Goal: Task Accomplishment & Management: Use online tool/utility

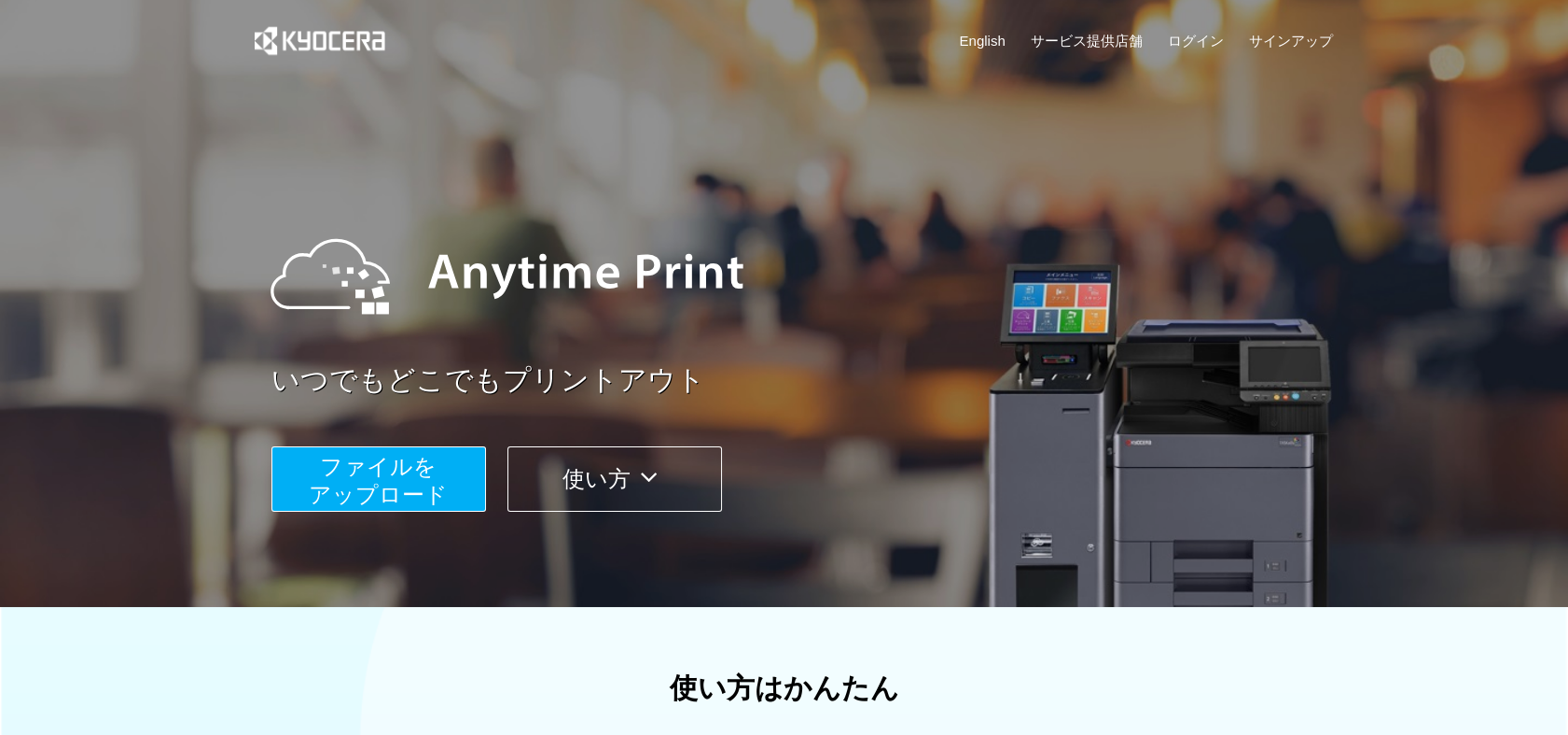
click at [386, 473] on span "ファイルを ​​アップロード" at bounding box center [378, 479] width 139 height 53
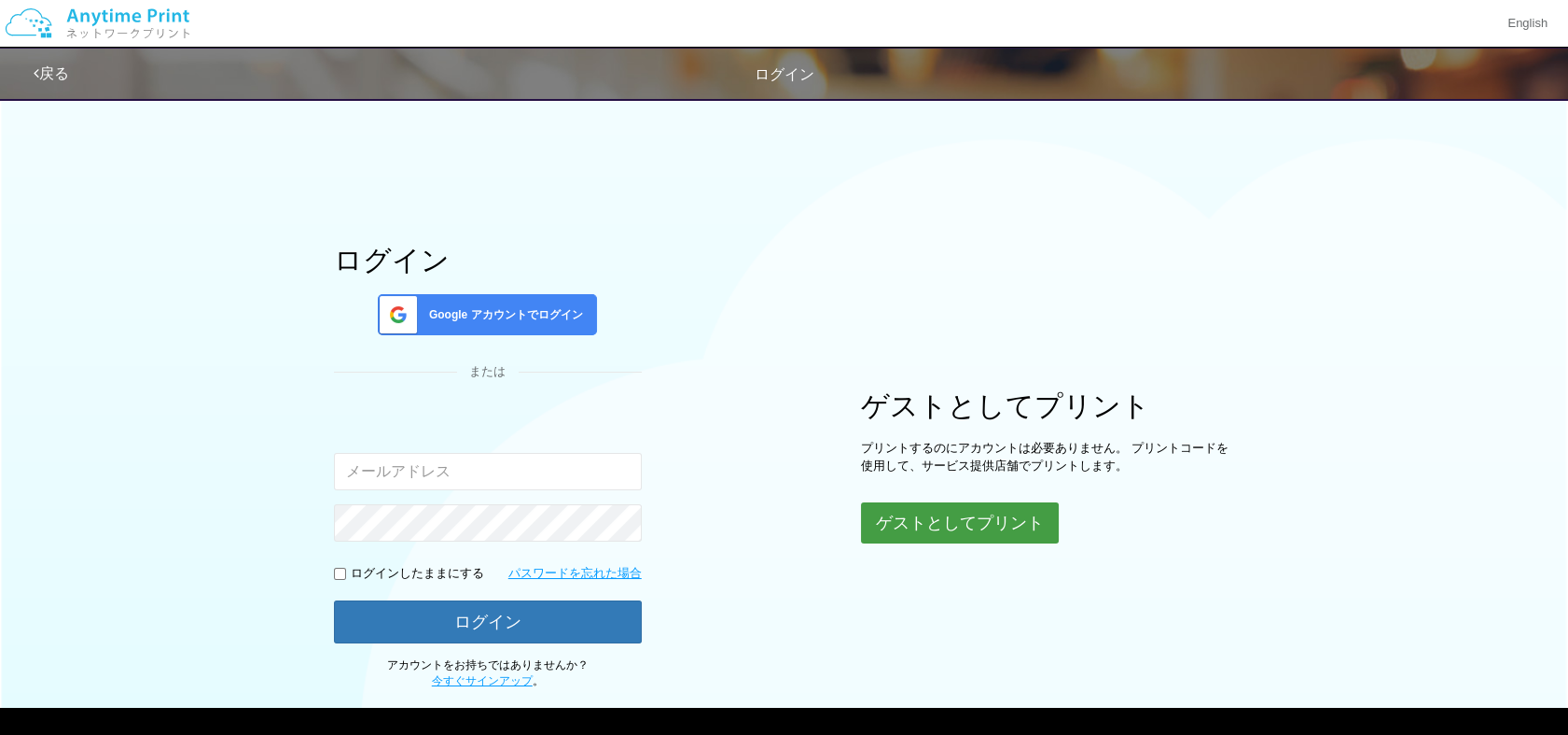
click at [960, 511] on button "ゲストとしてプリント" at bounding box center [960, 523] width 197 height 41
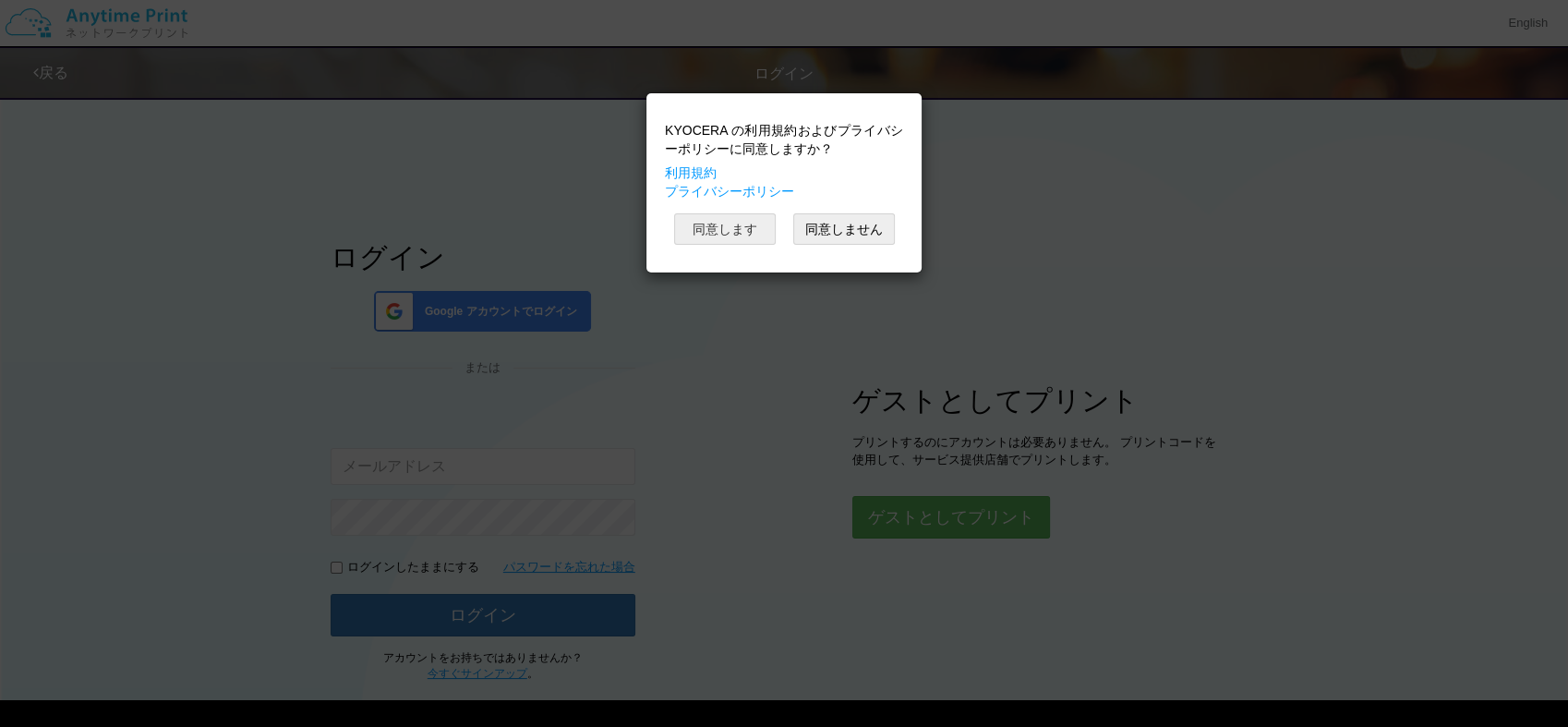
click at [733, 223] on button "同意します" at bounding box center [725, 229] width 102 height 32
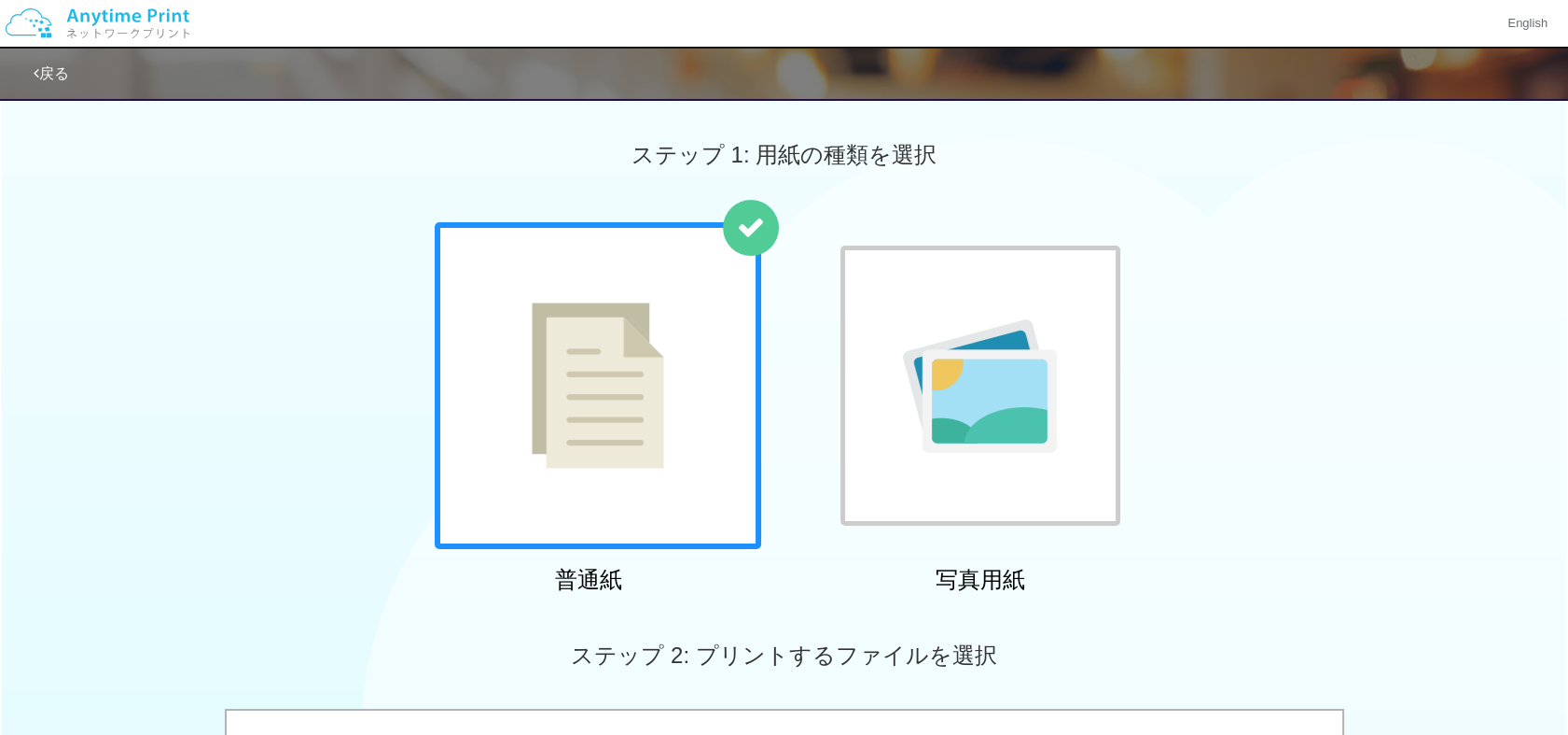
scroll to position [642, 0]
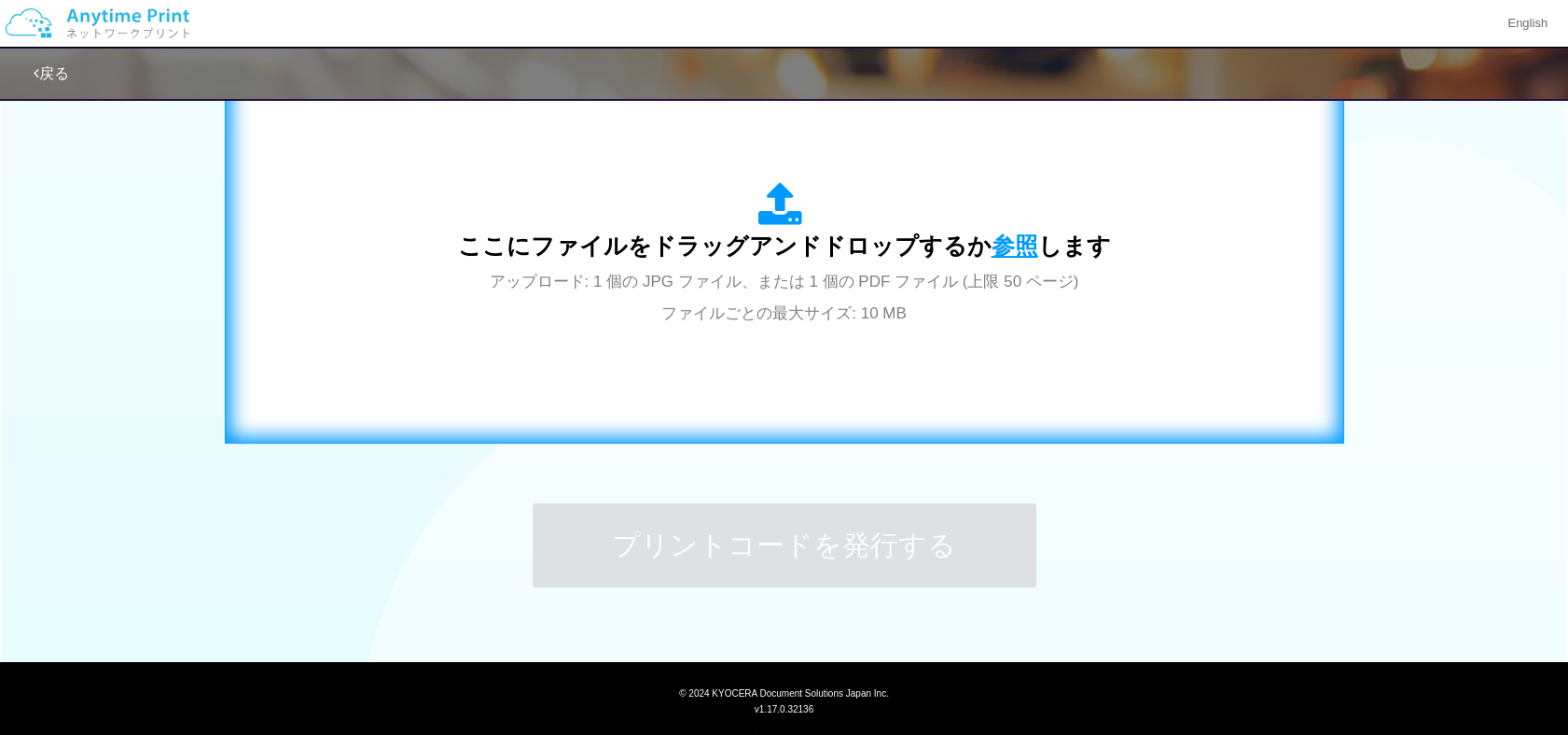
click at [1007, 239] on span "参照" at bounding box center [1015, 245] width 46 height 26
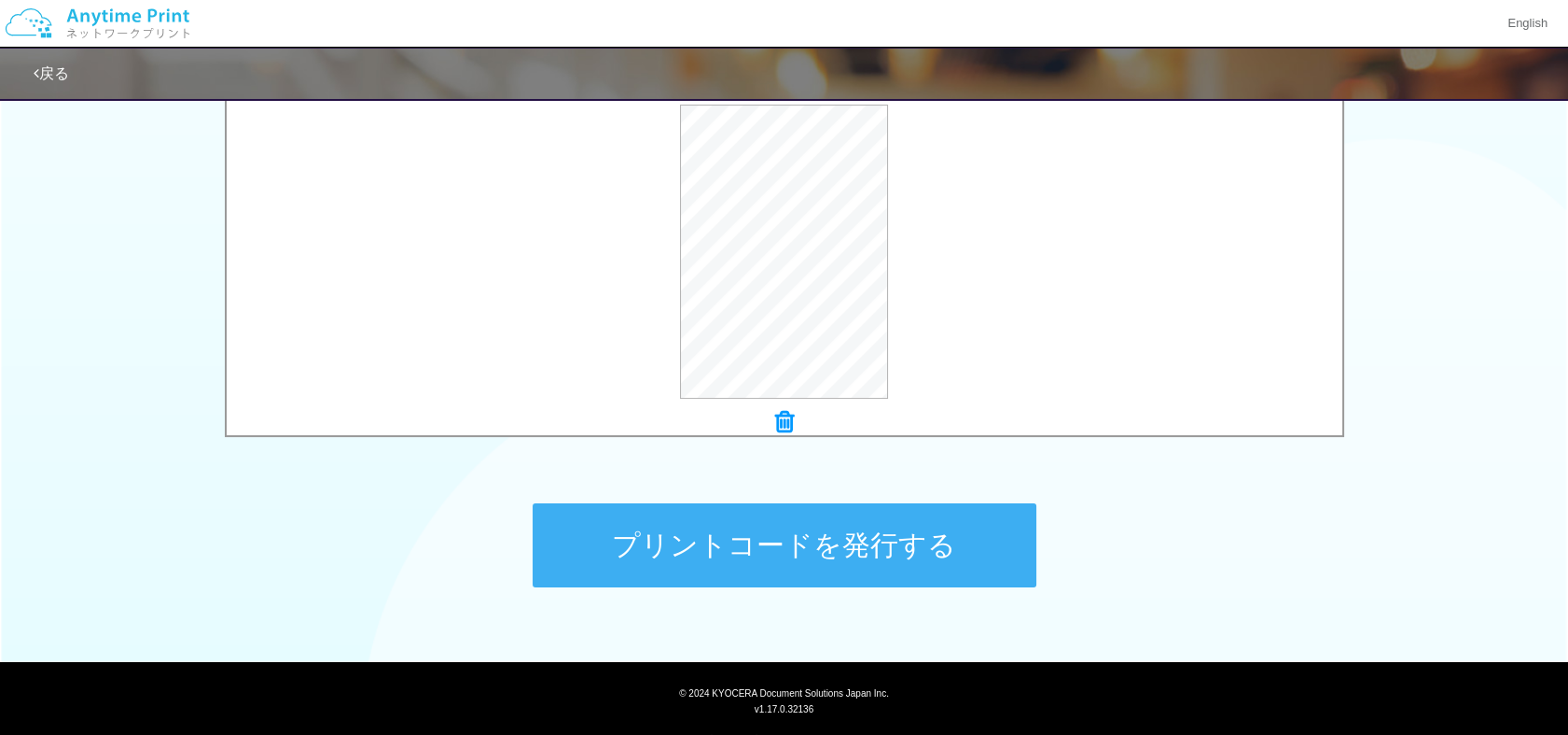
click at [780, 544] on button "プリントコードを発行する" at bounding box center [784, 545] width 503 height 84
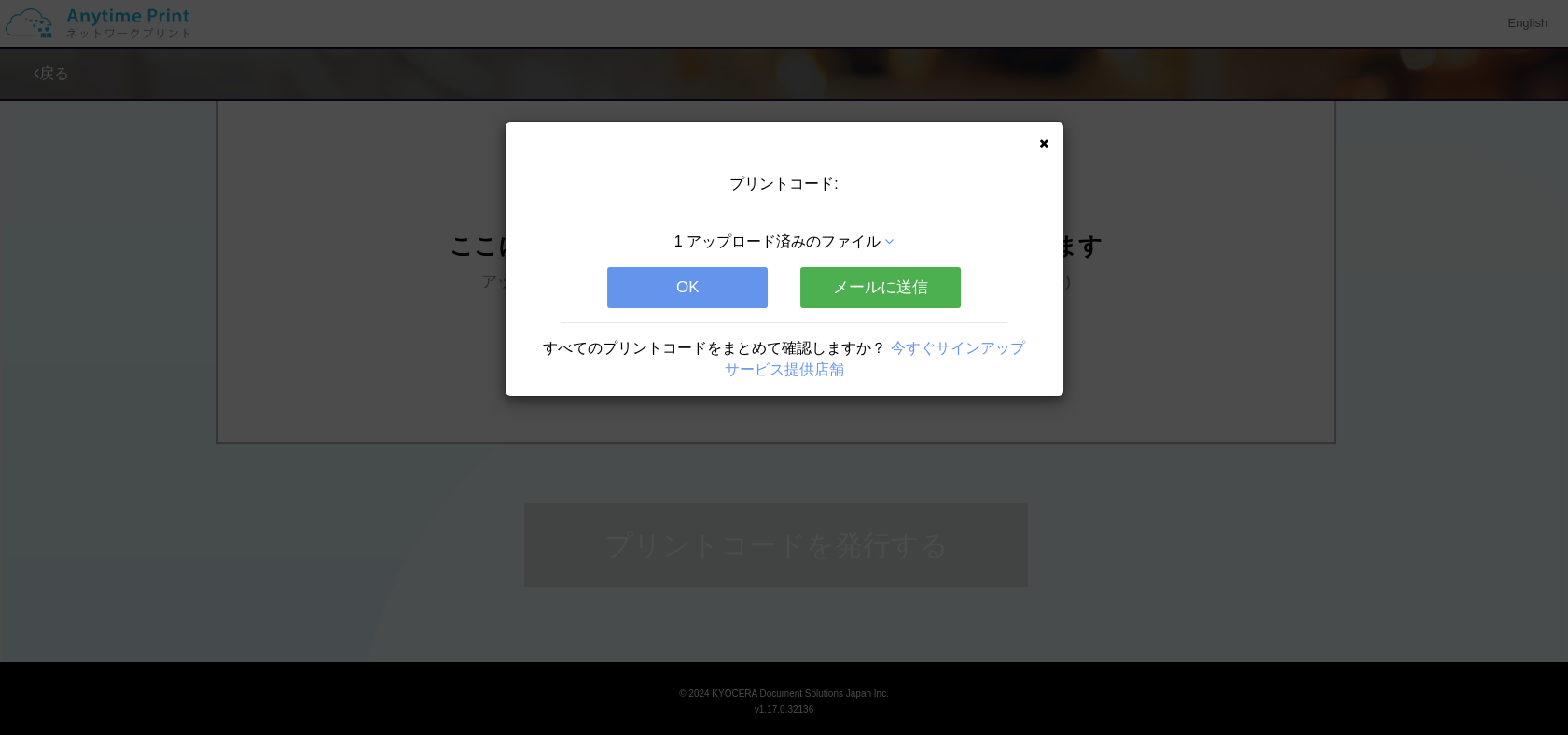
scroll to position [0, 0]
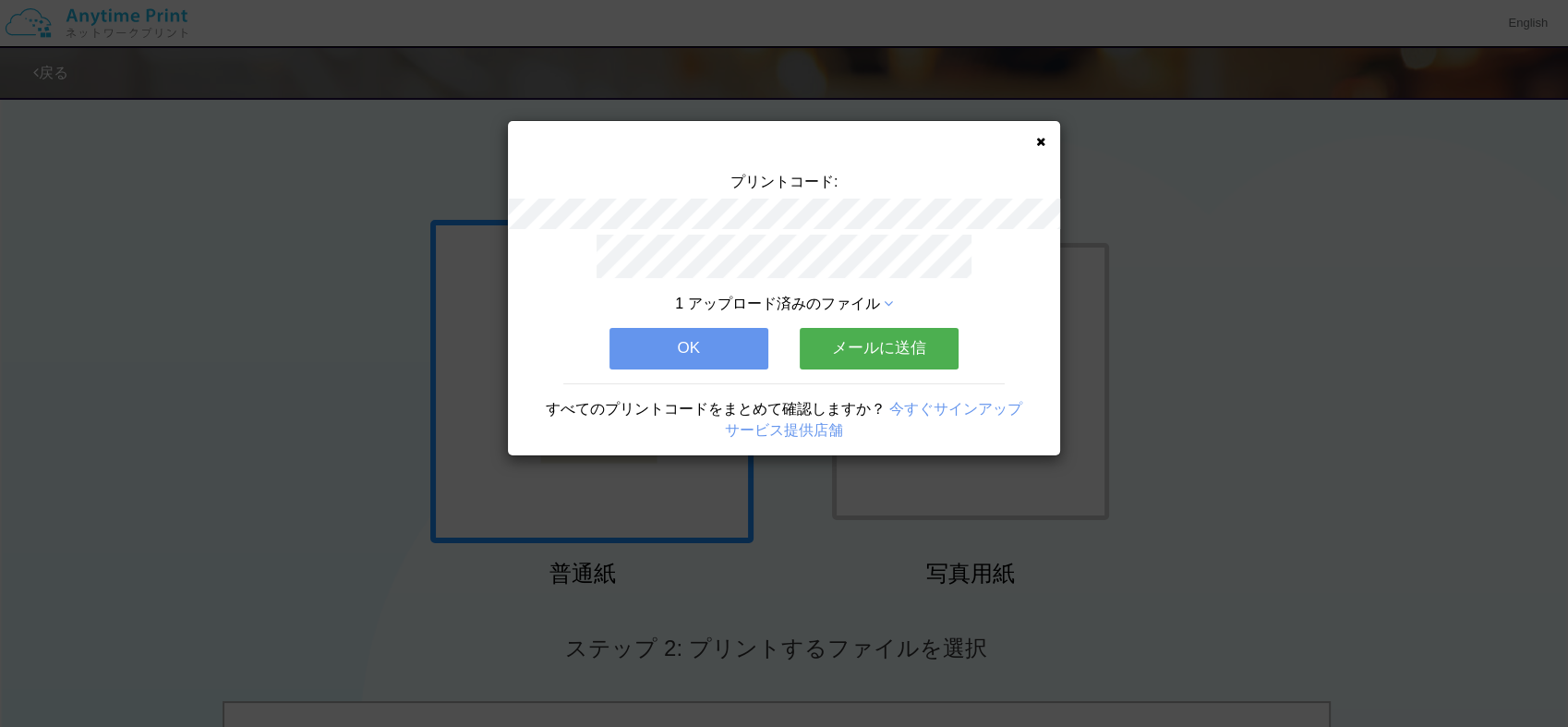
click at [687, 331] on button "OK" at bounding box center [689, 348] width 159 height 40
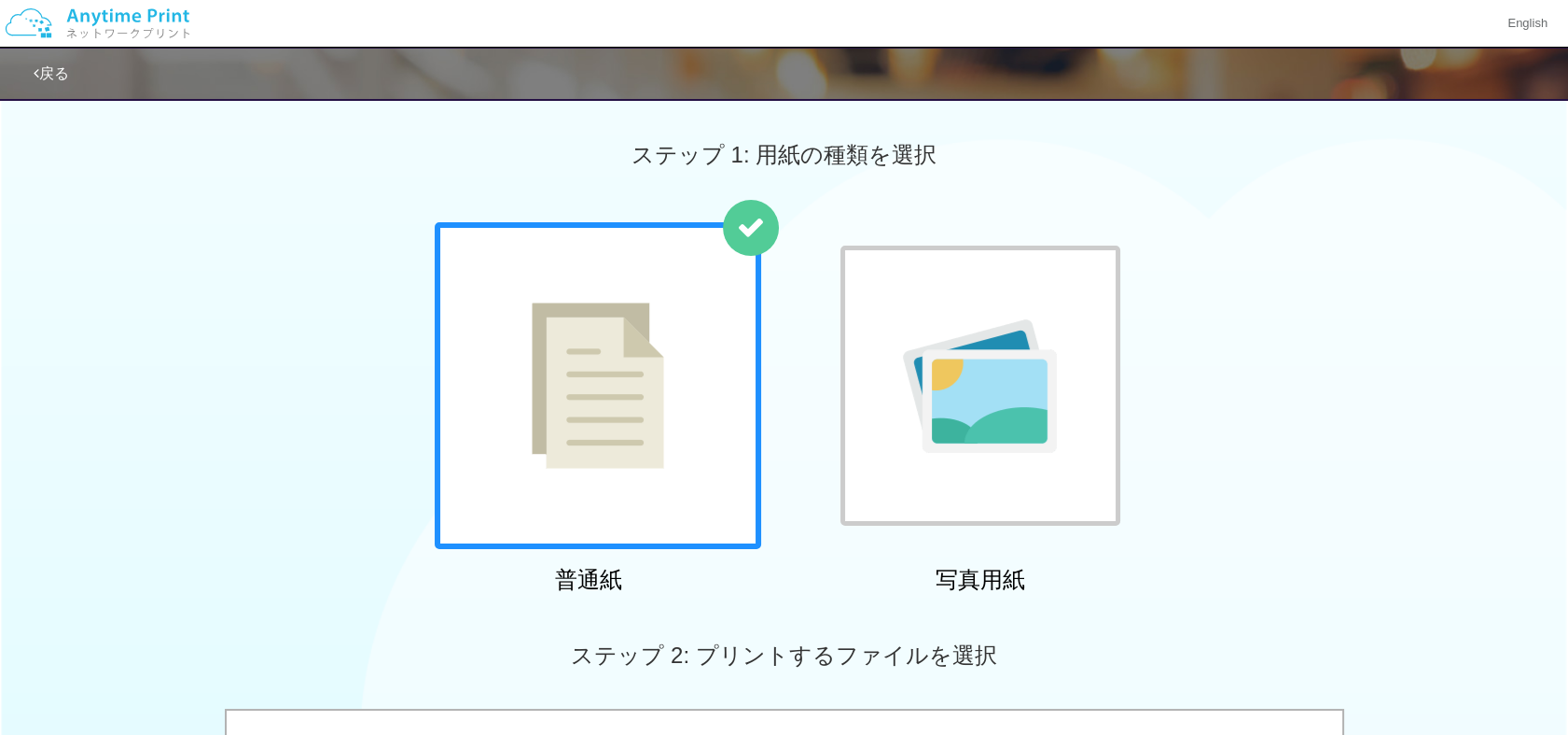
scroll to position [642, 0]
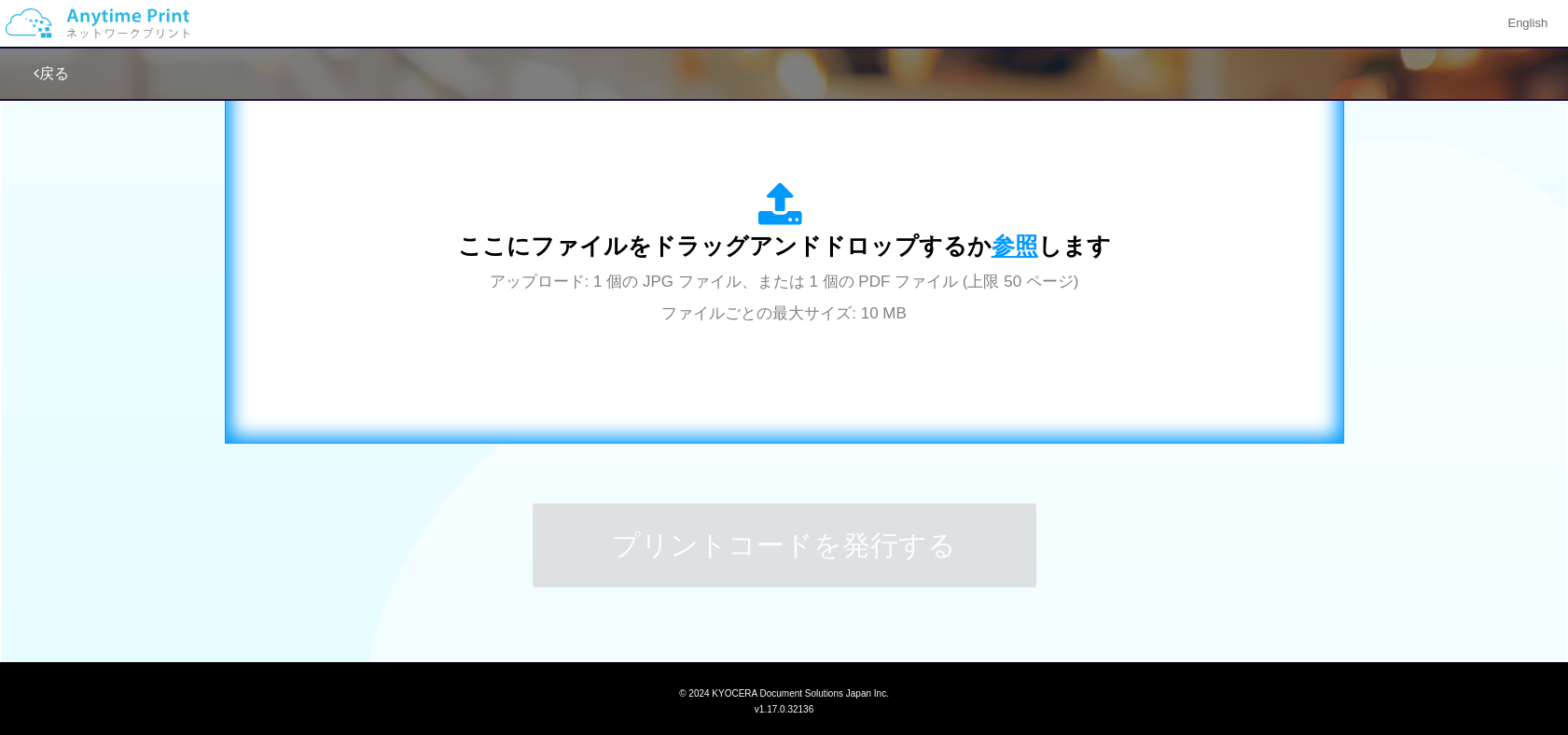
click at [995, 233] on span "参照" at bounding box center [1015, 245] width 46 height 26
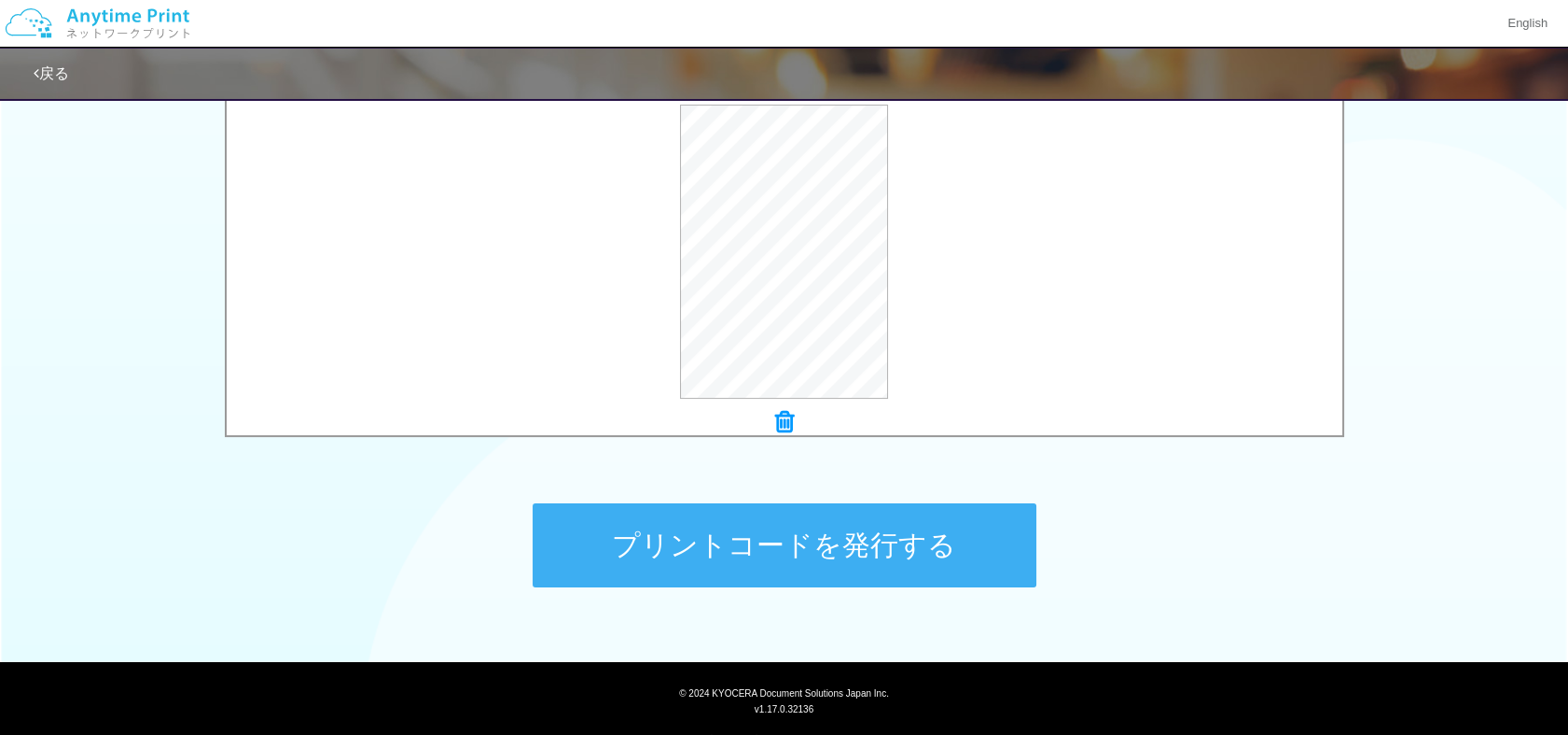
click at [770, 534] on button "プリントコードを発行する" at bounding box center [784, 545] width 503 height 84
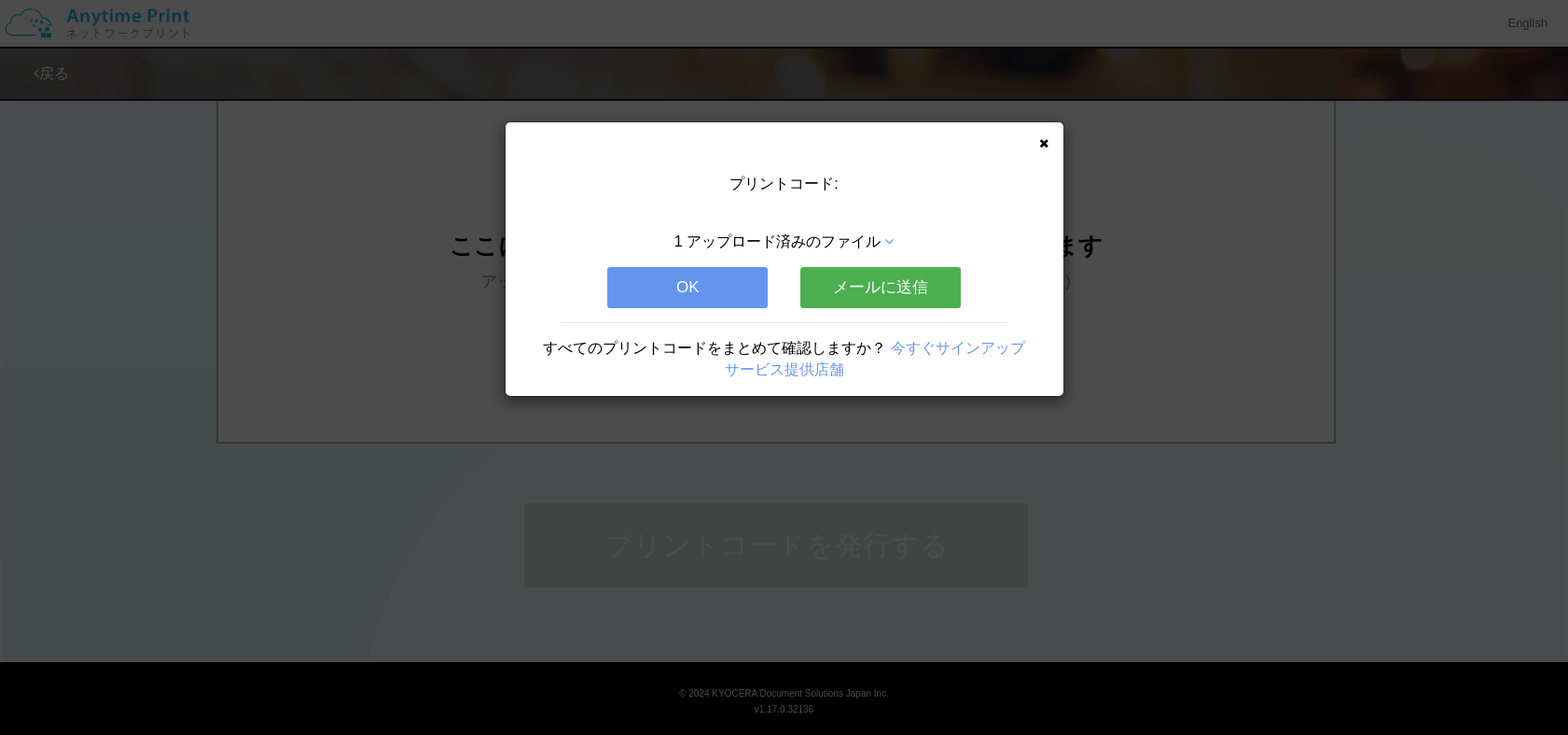
scroll to position [0, 0]
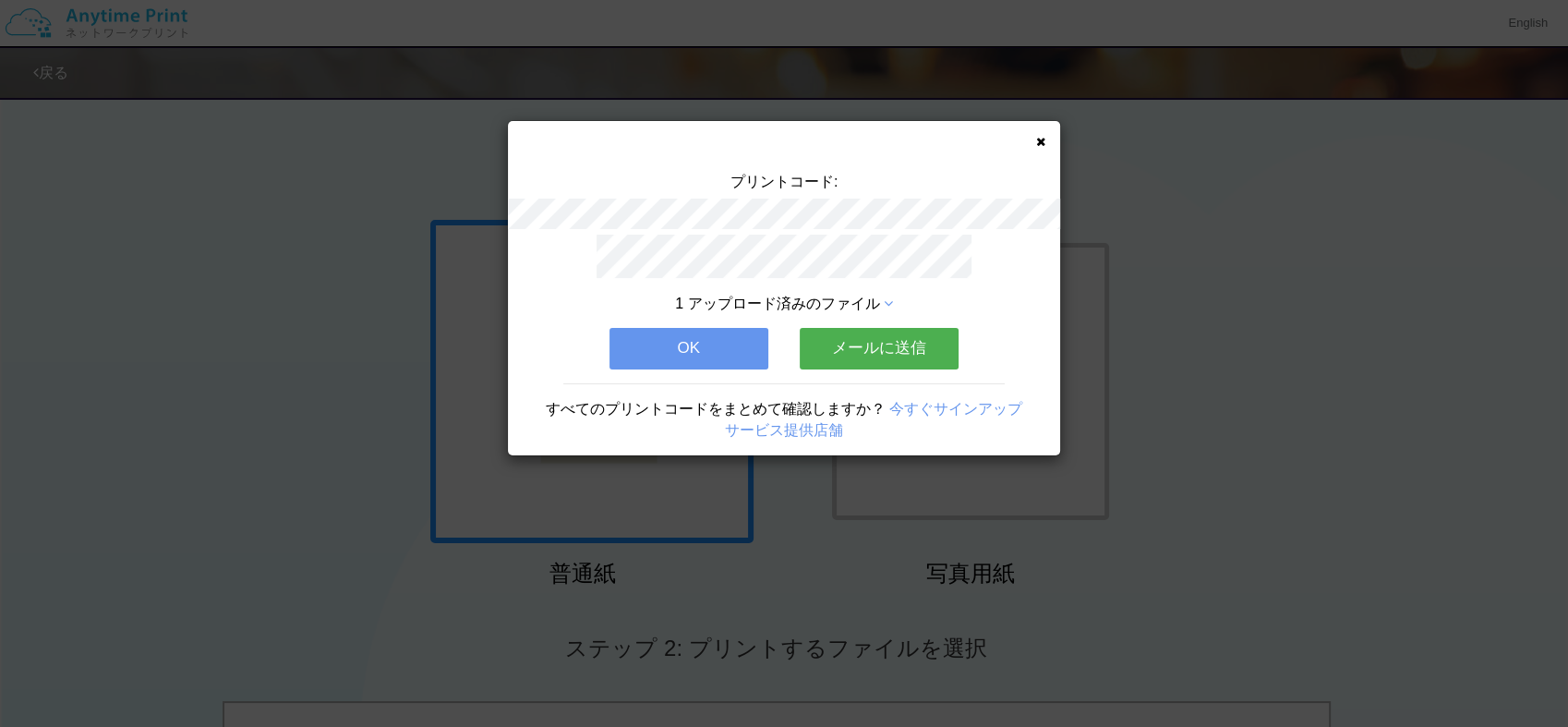
click at [705, 330] on button "OK" at bounding box center [689, 348] width 159 height 40
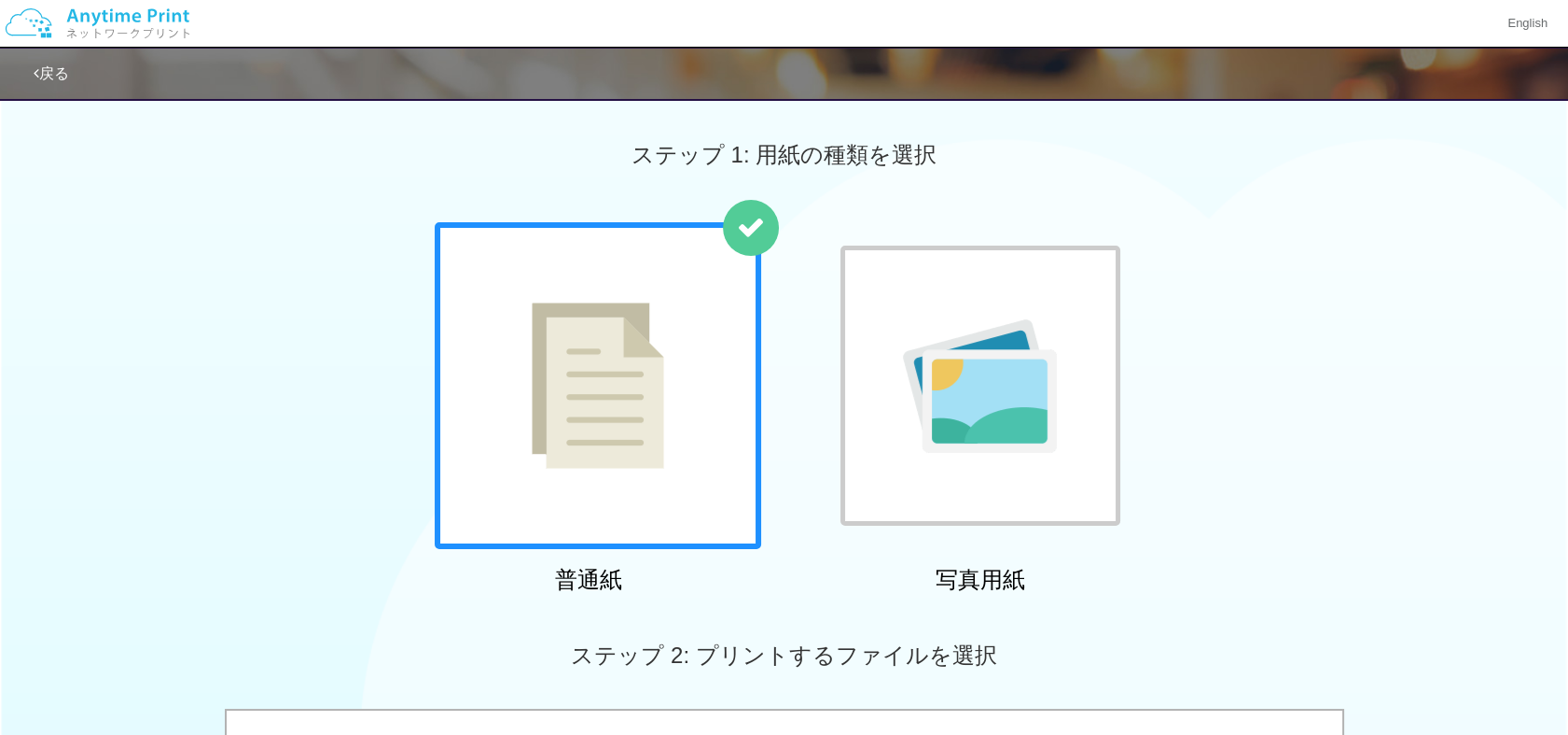
scroll to position [642, 0]
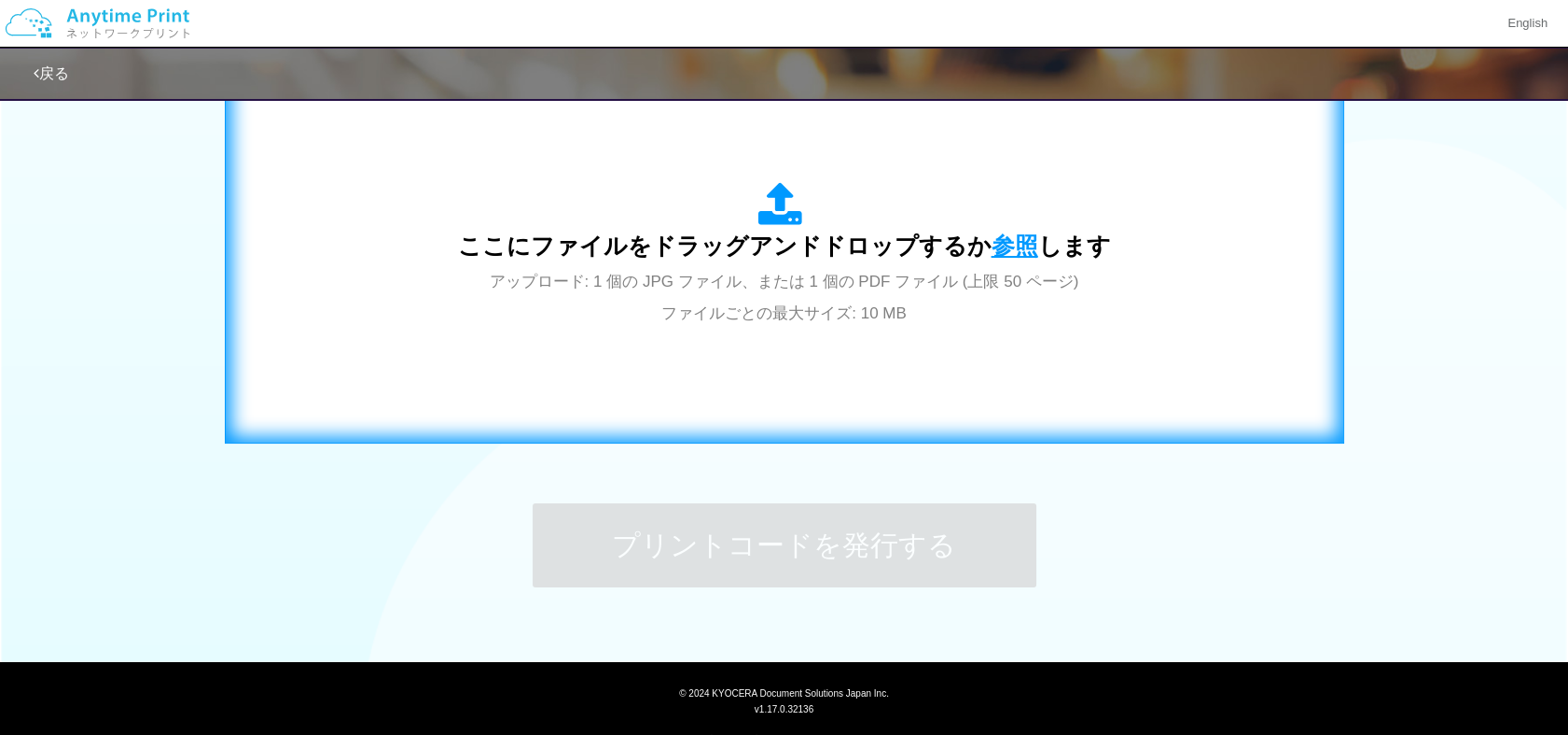
click at [1000, 243] on span "参照" at bounding box center [1015, 245] width 46 height 26
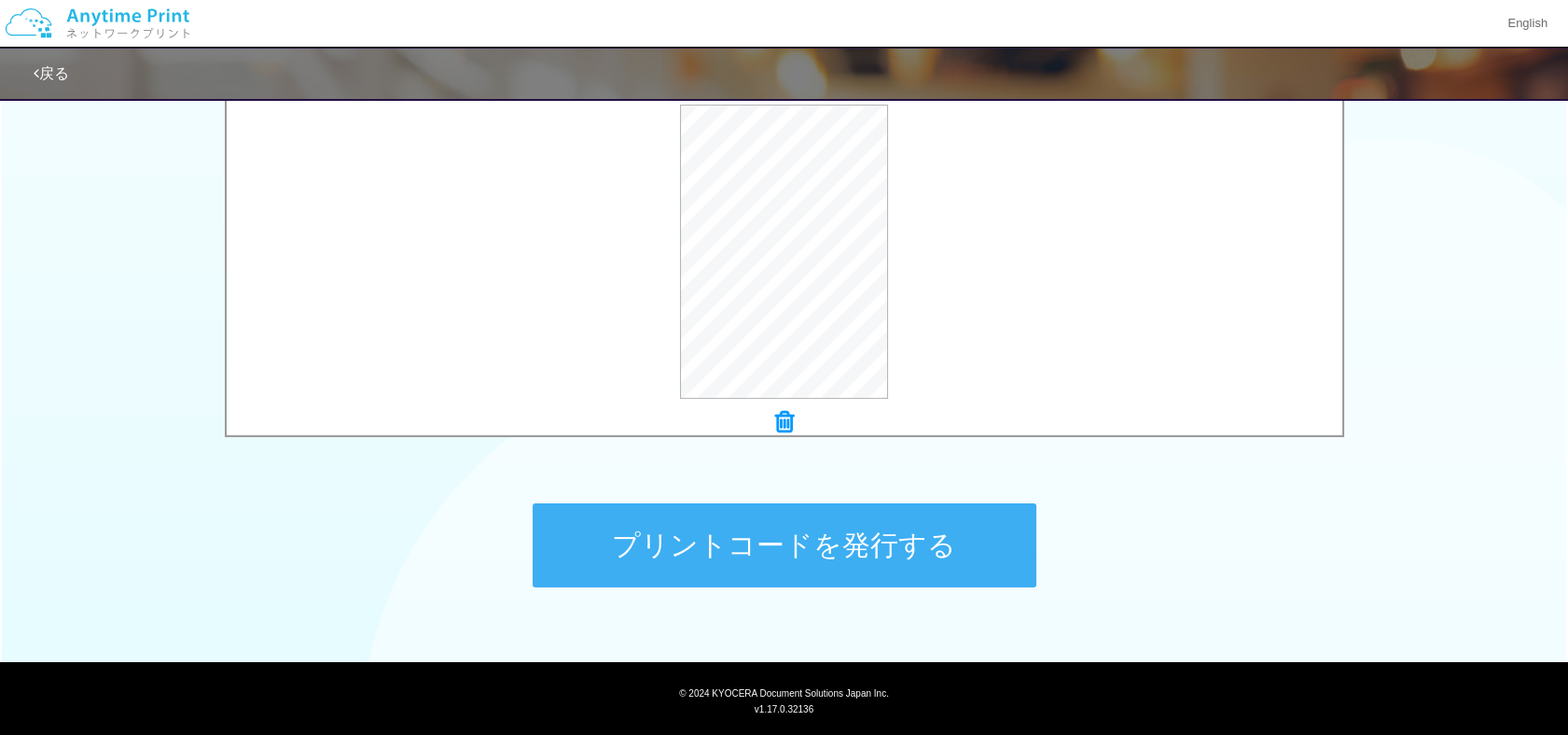
click at [799, 535] on button "プリントコードを発行する" at bounding box center [784, 545] width 503 height 84
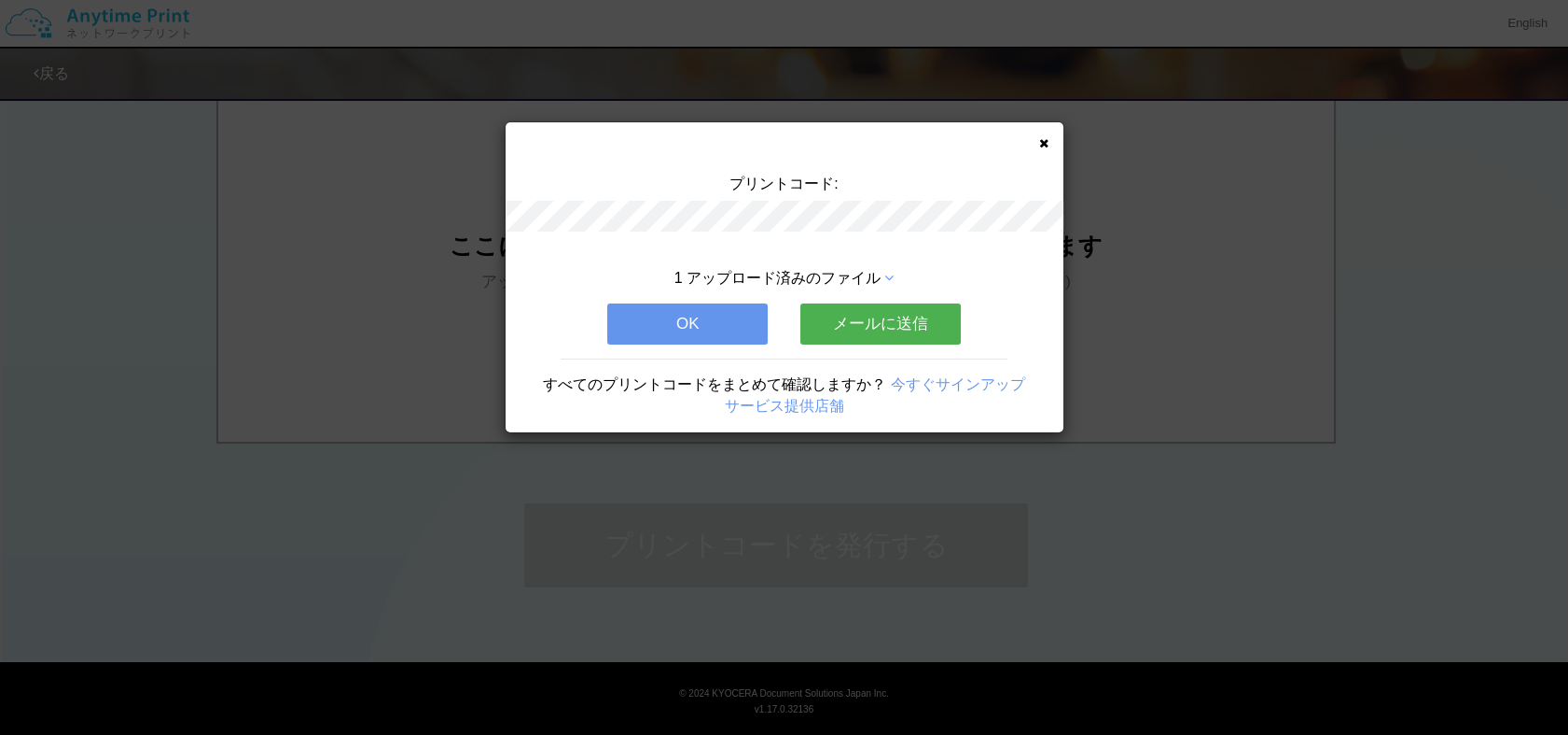
scroll to position [0, 0]
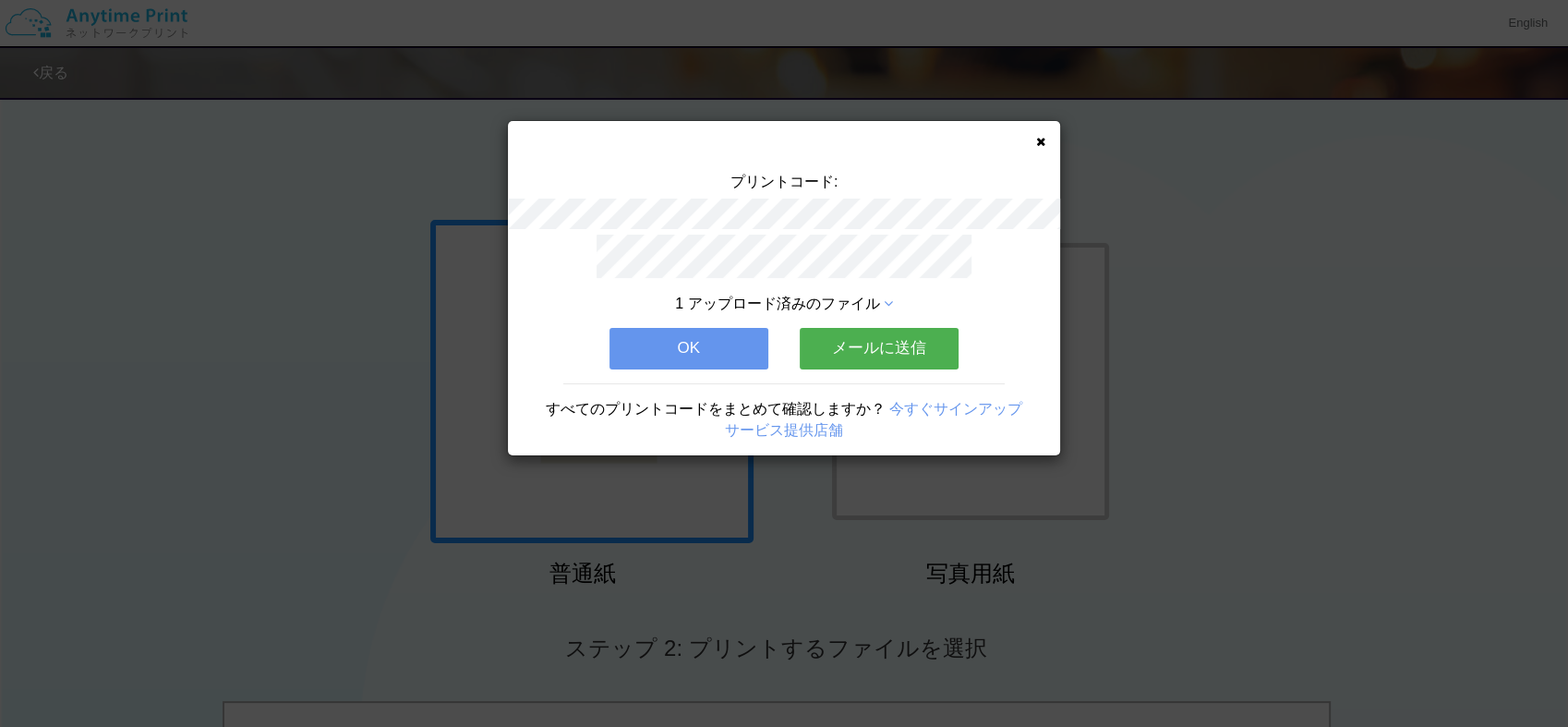
click at [708, 337] on button "OK" at bounding box center [689, 348] width 159 height 40
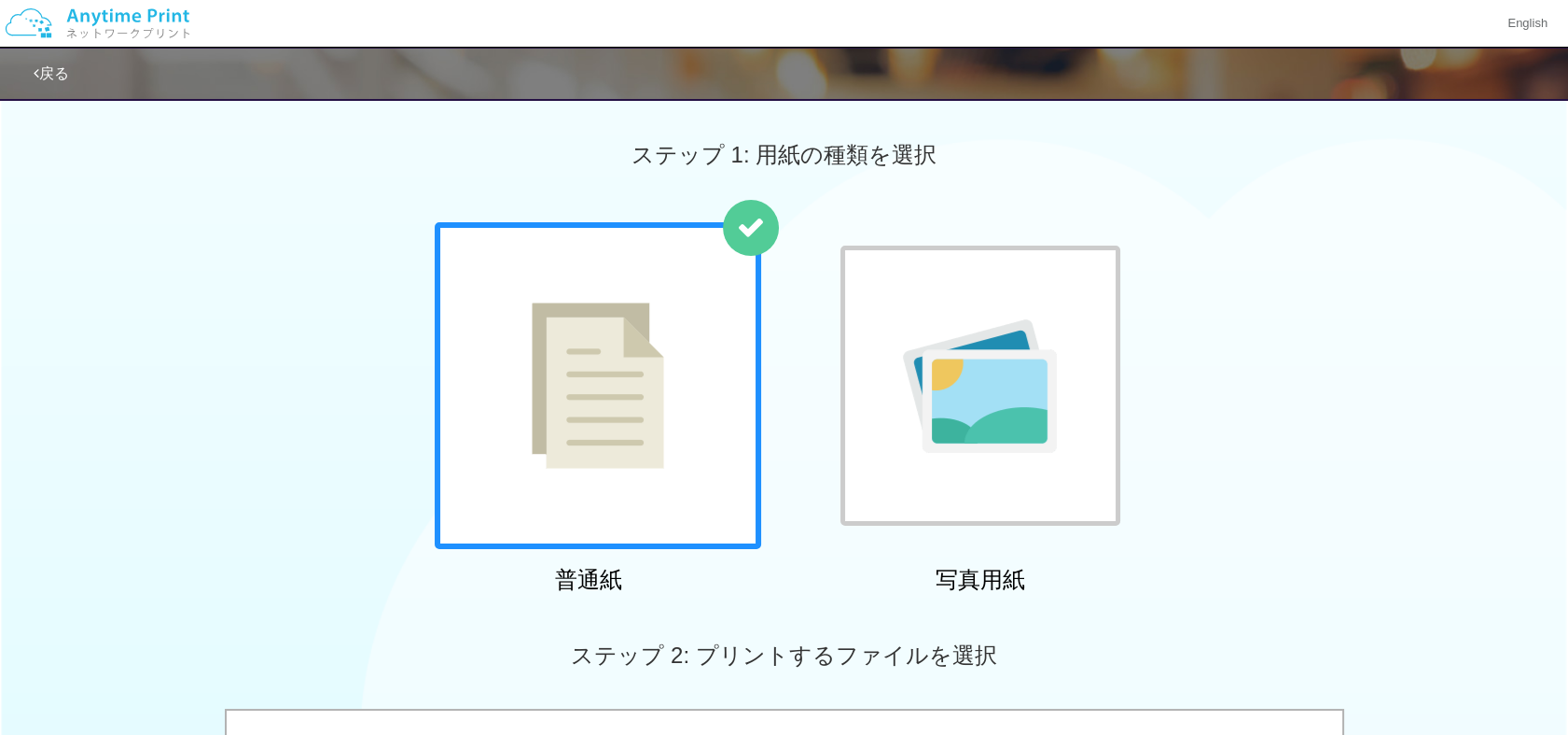
scroll to position [642, 0]
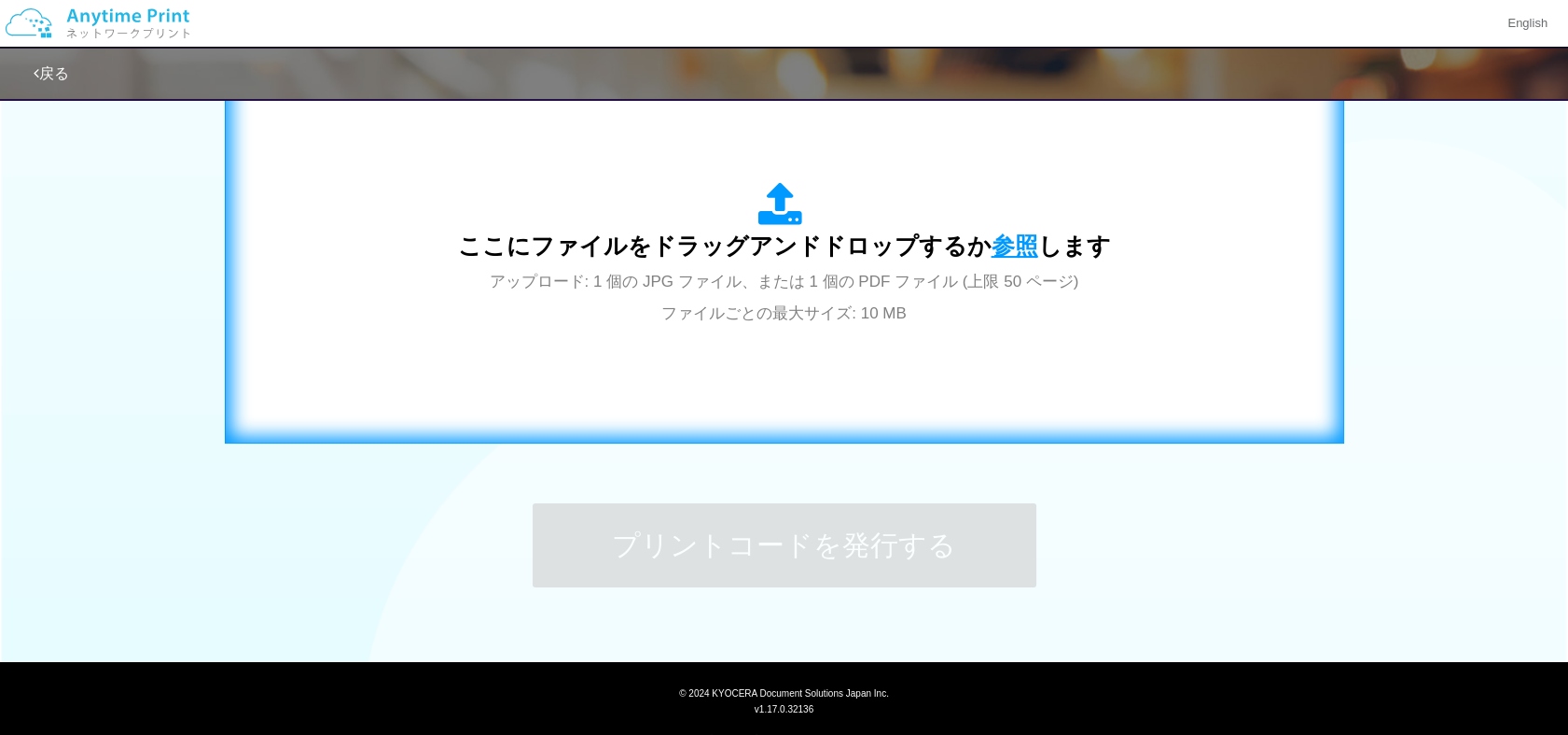
click at [1009, 245] on span "参照" at bounding box center [1015, 245] width 46 height 26
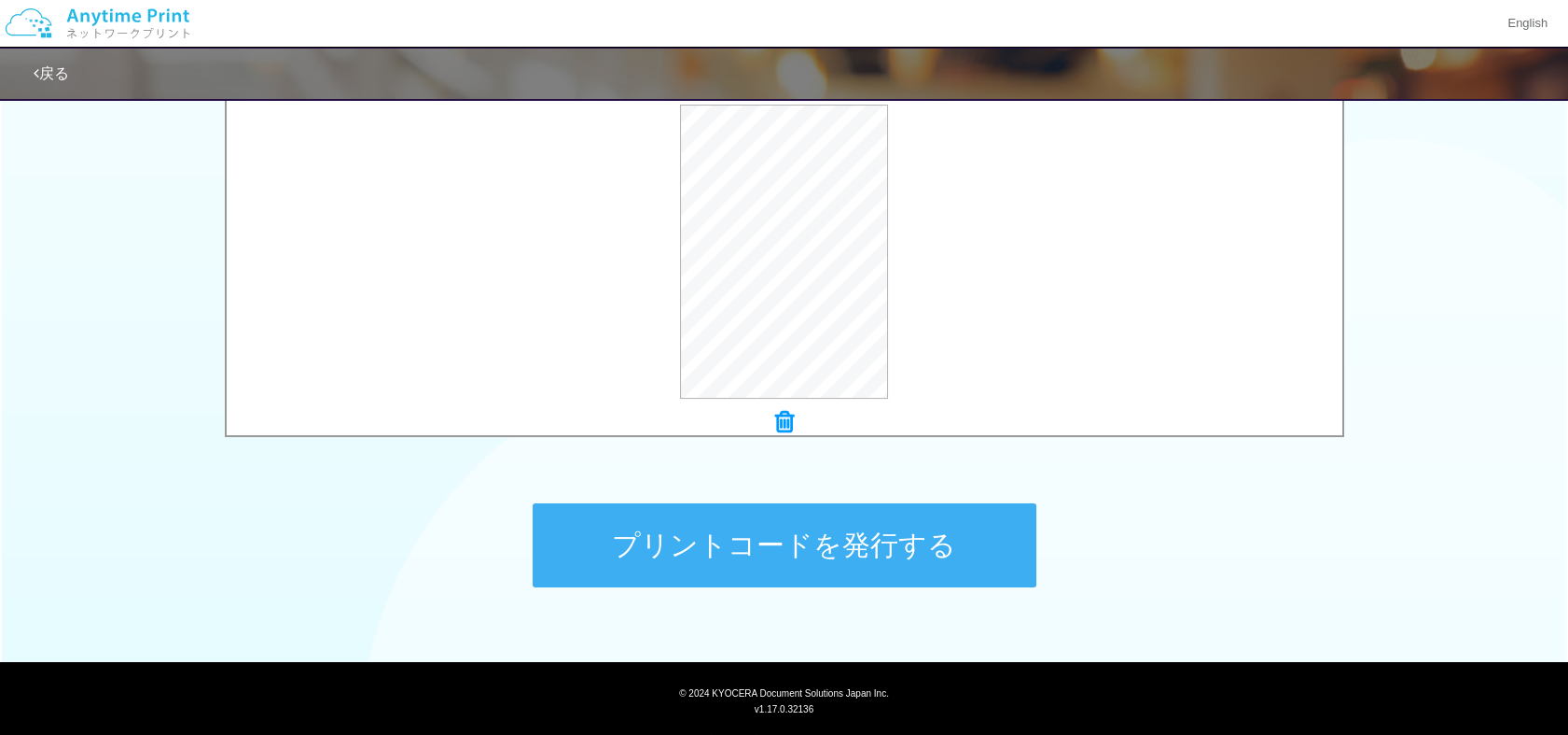
click at [784, 553] on button "プリントコードを発行する" at bounding box center [784, 545] width 503 height 84
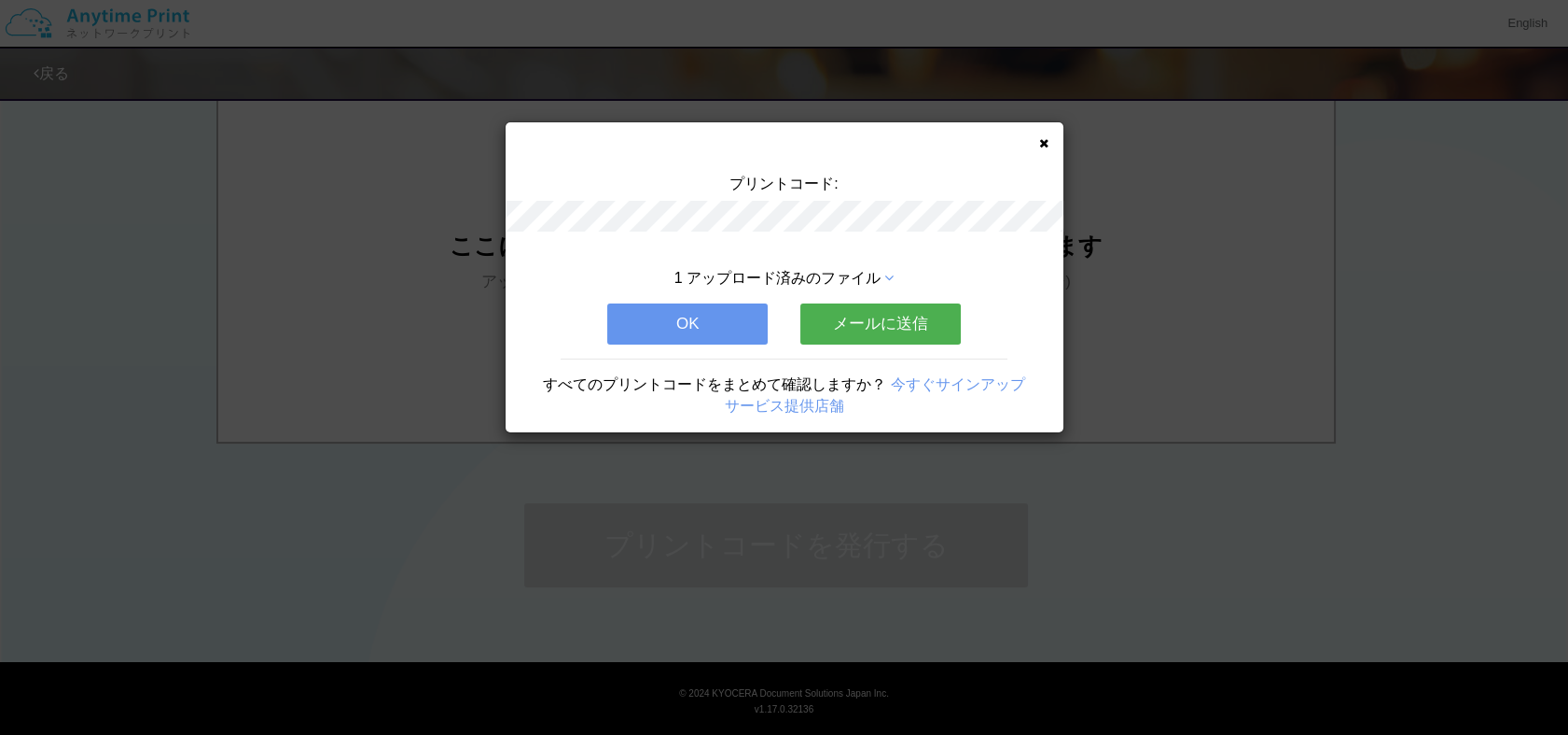
scroll to position [0, 0]
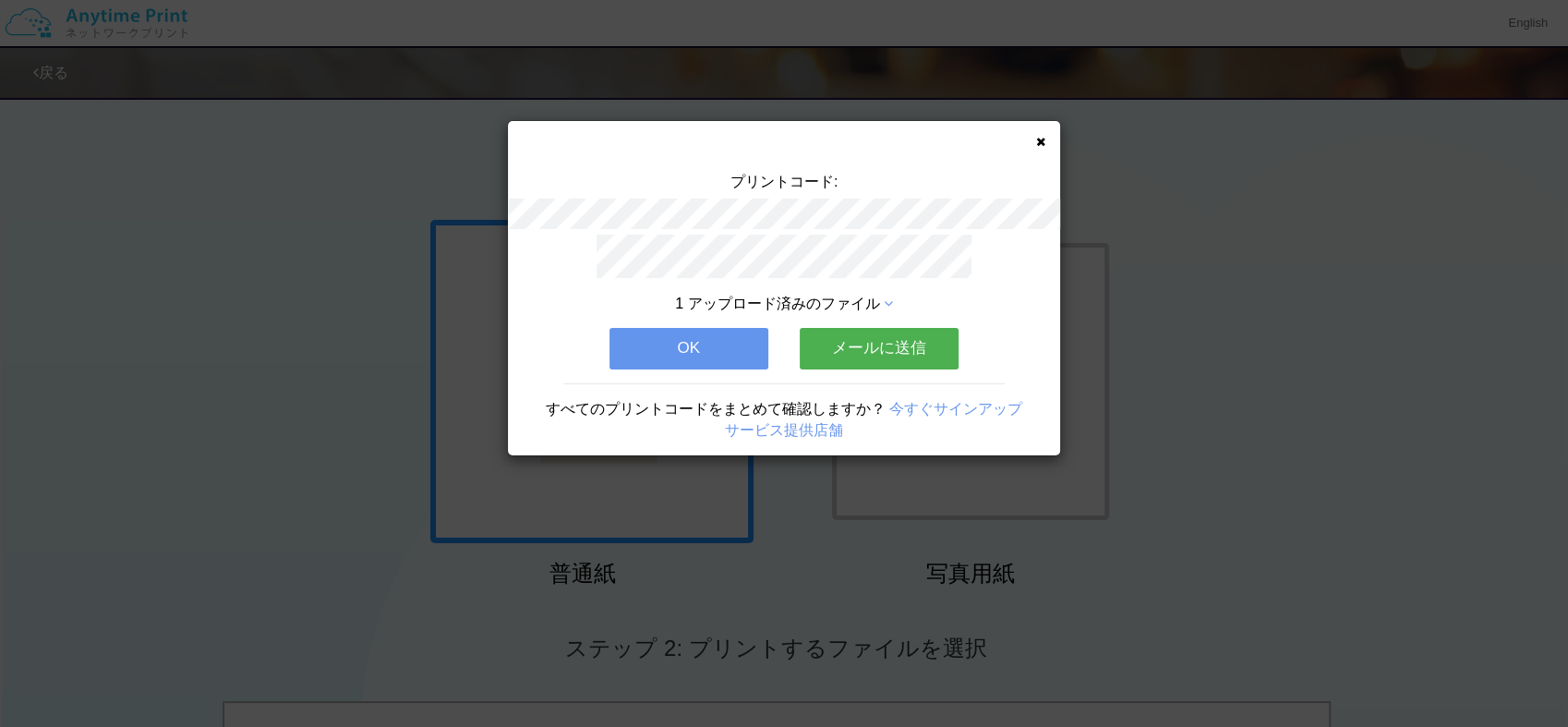
click at [684, 341] on button "OK" at bounding box center [689, 348] width 159 height 40
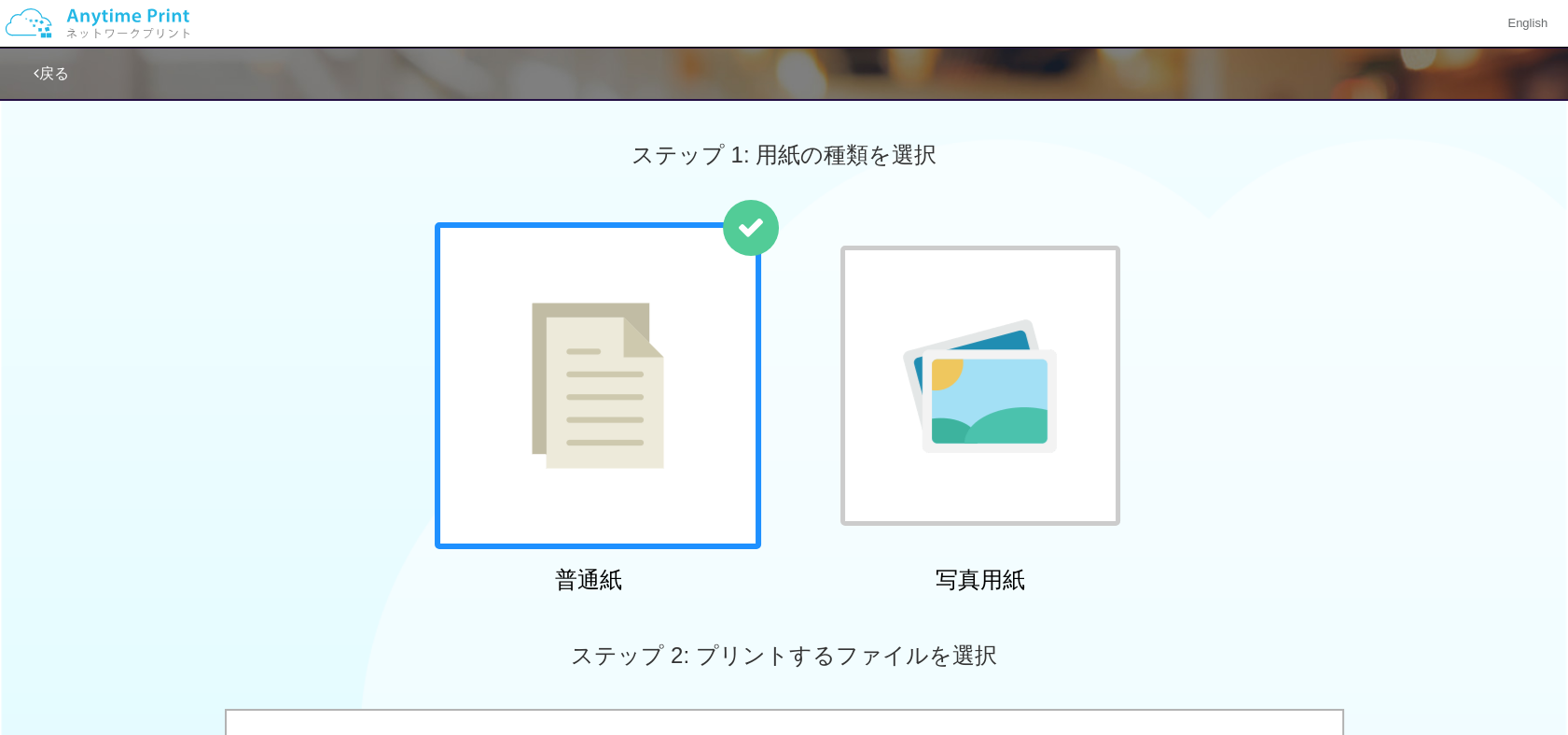
click at [993, 650] on span "ステップ 2: プリントするファイルを選択" at bounding box center [784, 655] width 426 height 25
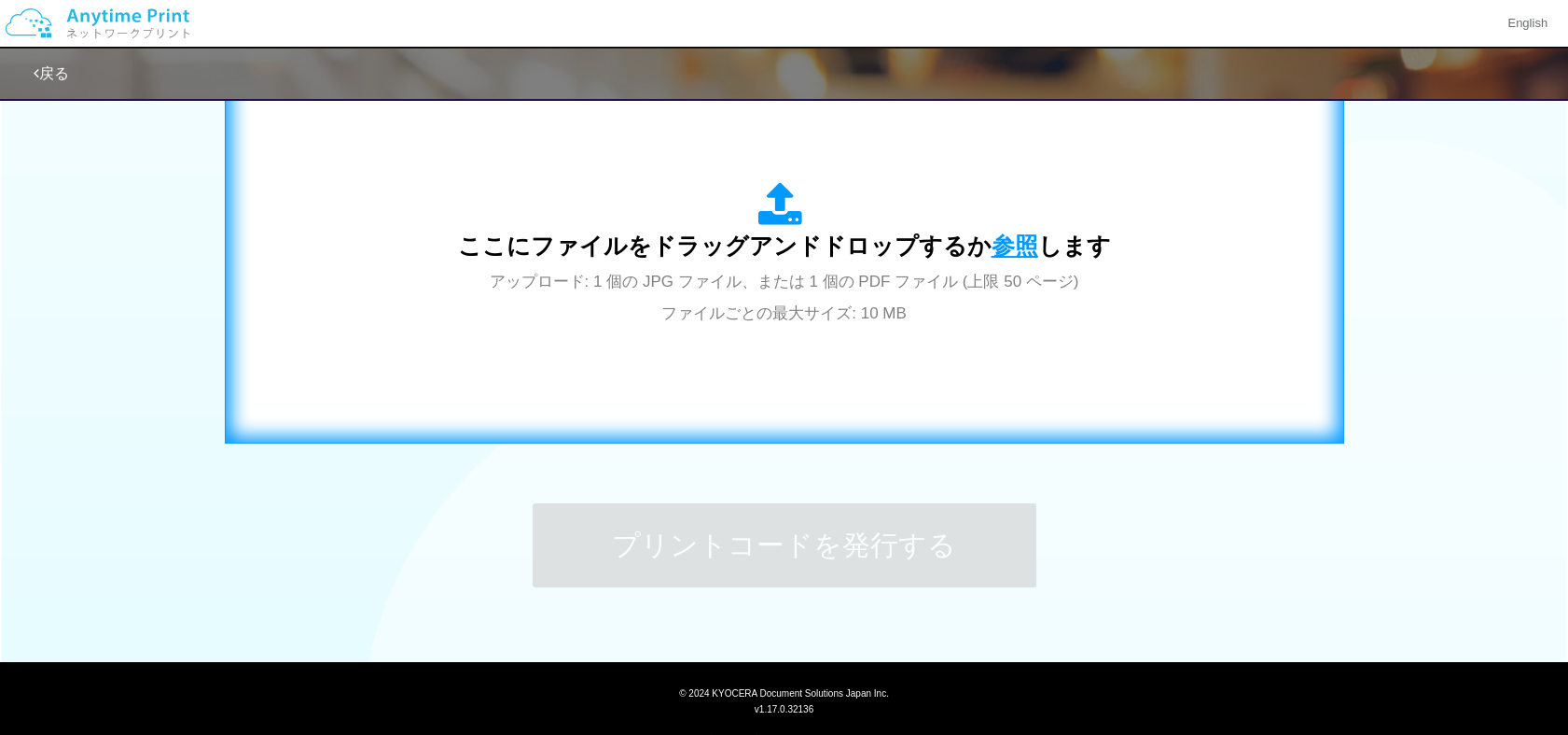
click at [1000, 242] on span "参照" at bounding box center [1015, 245] width 46 height 26
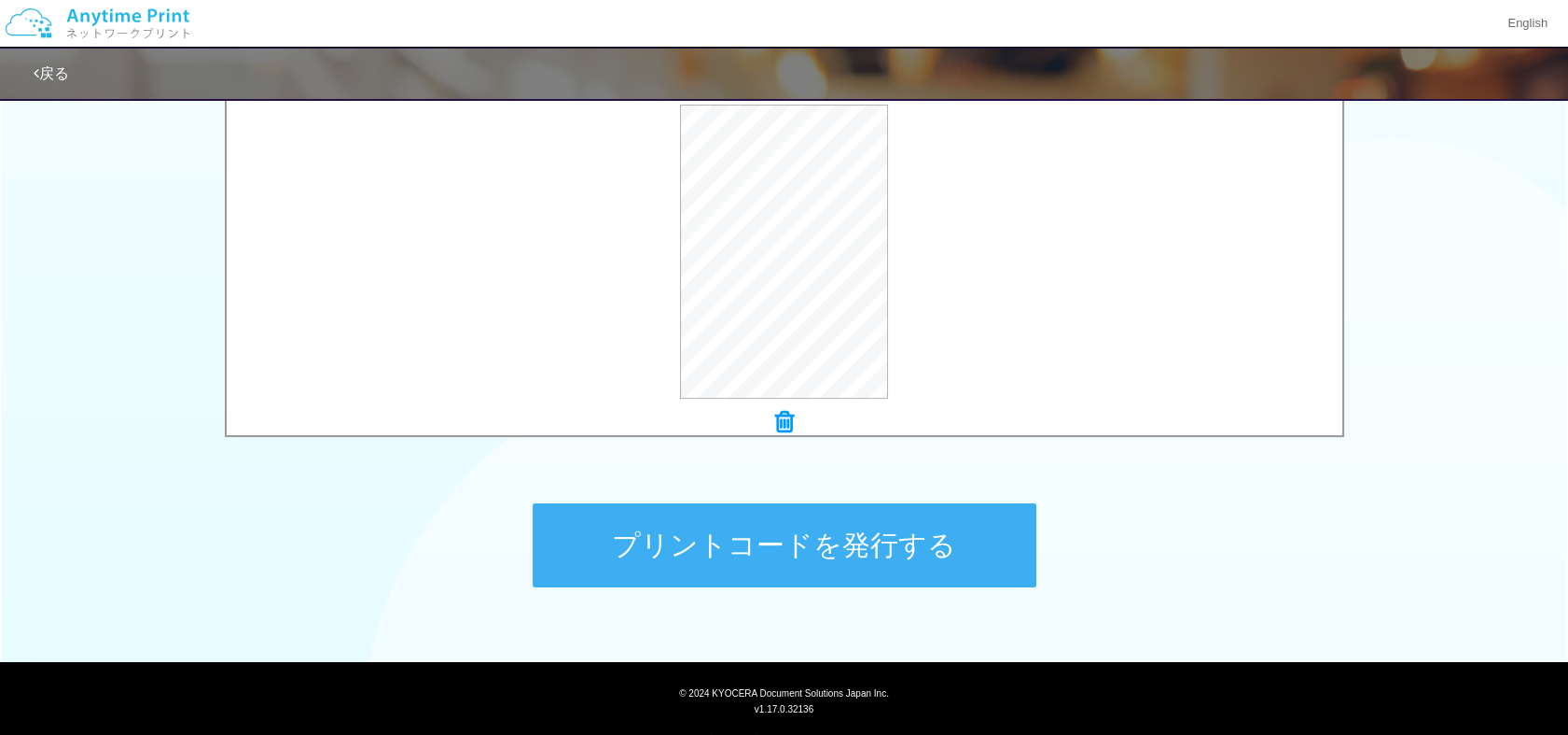
click at [705, 538] on button "プリントコードを発行する" at bounding box center [784, 545] width 503 height 84
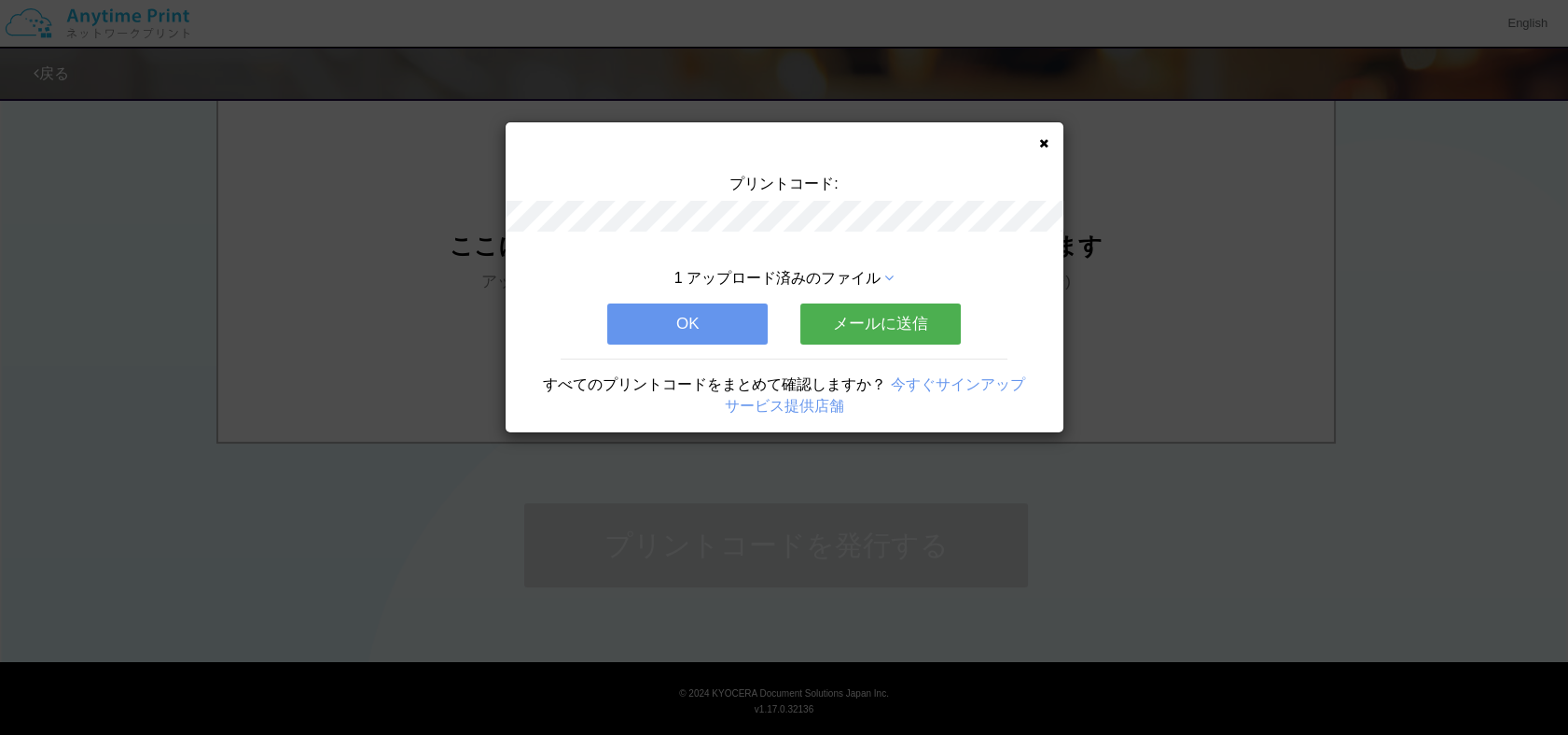
scroll to position [0, 0]
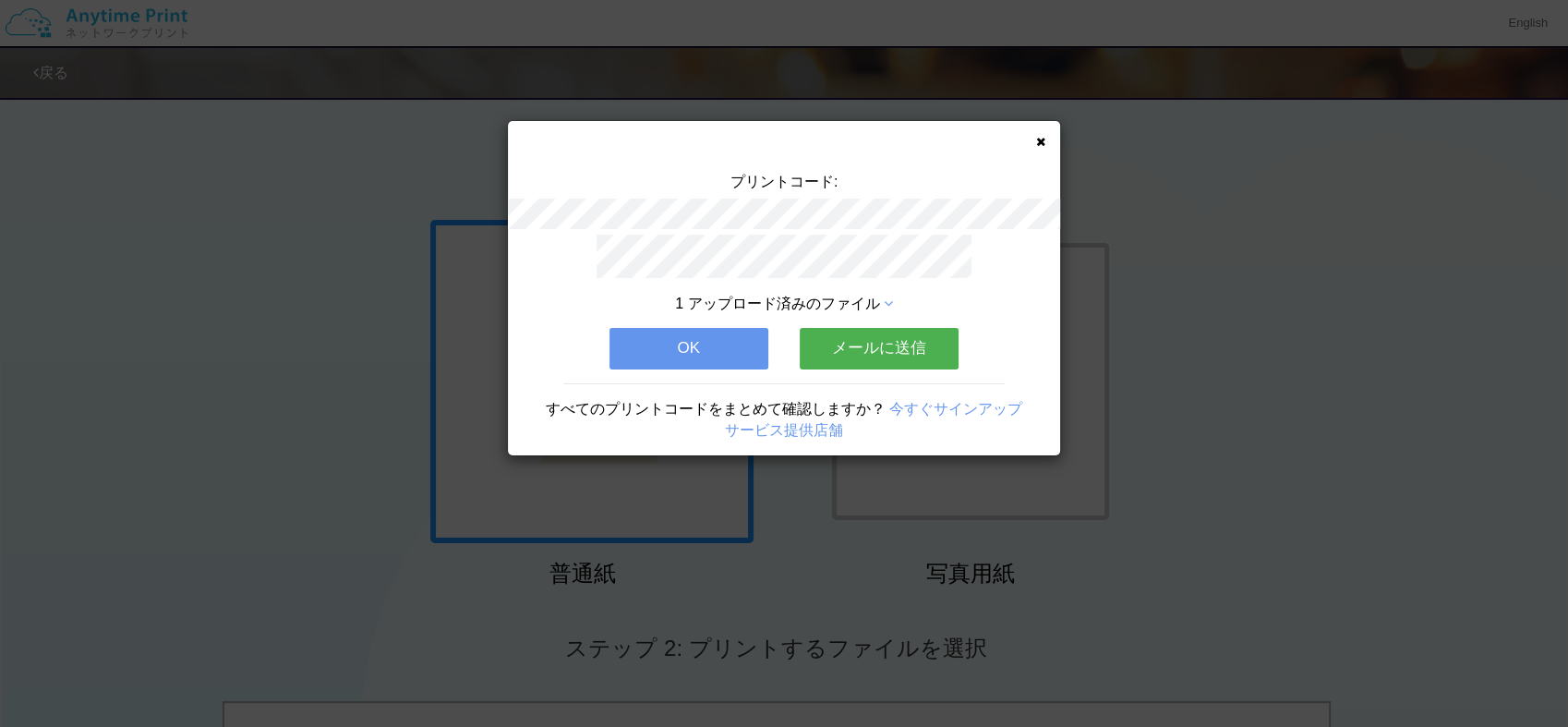
click at [694, 337] on button "OK" at bounding box center [689, 348] width 159 height 40
